Goal: Transaction & Acquisition: Purchase product/service

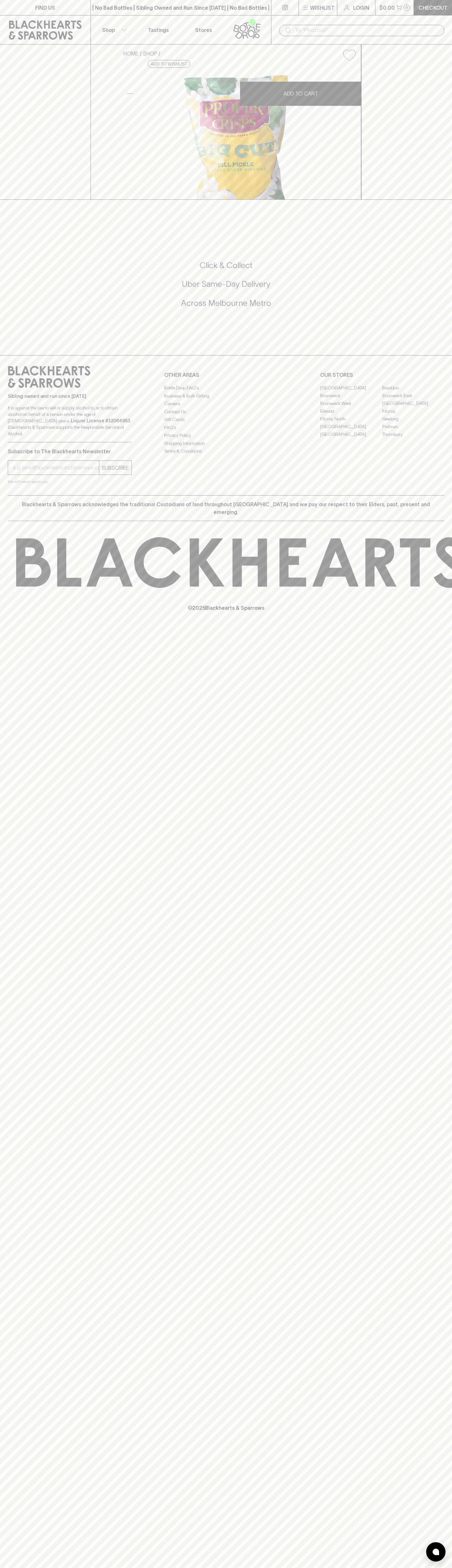
click at [434, 148] on div "HOME SHOP Proper Big Cut Dill Pickle $7.00 Add to wishlist No Further Discounts…" at bounding box center [226, 122] width 452 height 155
click at [10, 1567] on html "FIND US | No Bad Bottles | Sibling Owned and Run Since 2006 | No Bad Bottles | …" at bounding box center [226, 784] width 452 height 1568
click at [30, 332] on div "FIND US | No Bad Bottles | Sibling Owned and Run Since 2006 | No Bad Bottles | …" at bounding box center [226, 784] width 452 height 1568
